Goal: Task Accomplishment & Management: Use online tool/utility

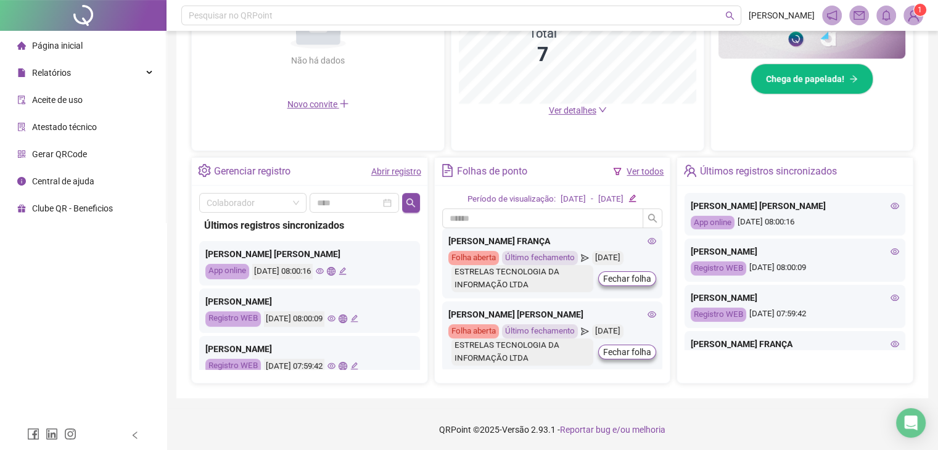
scroll to position [346, 0]
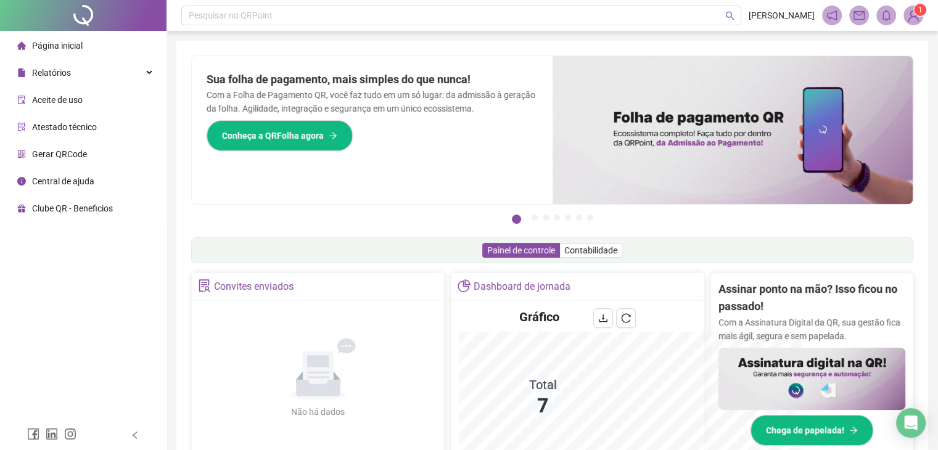
scroll to position [64, 0]
click at [414, 392] on div "Não há dados Não há dados" at bounding box center [317, 378] width 237 height 141
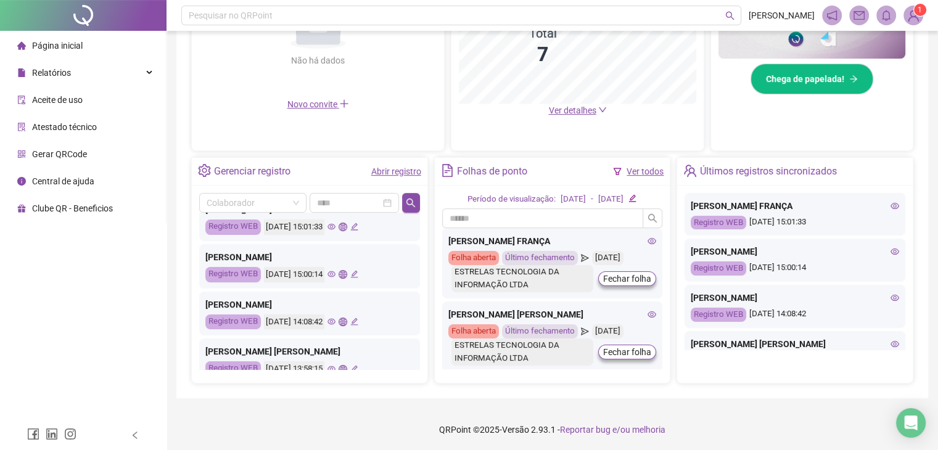
scroll to position [0, 0]
